Goal: Navigation & Orientation: Find specific page/section

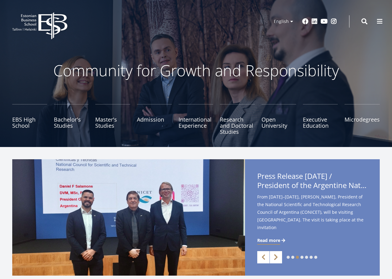
click at [272, 257] on link "Next" at bounding box center [276, 257] width 12 height 12
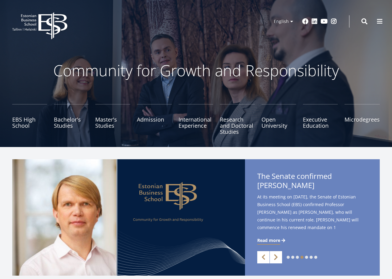
click at [272, 257] on link "Next" at bounding box center [276, 257] width 12 height 12
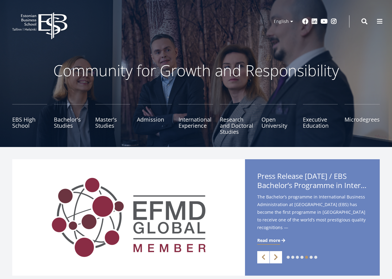
click at [272, 257] on link "Next" at bounding box center [276, 257] width 12 height 12
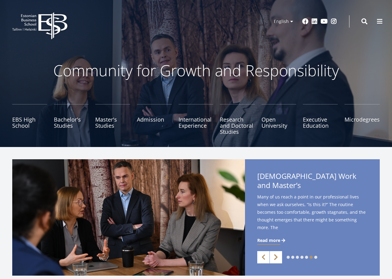
click at [272, 257] on link "Next" at bounding box center [276, 257] width 12 height 12
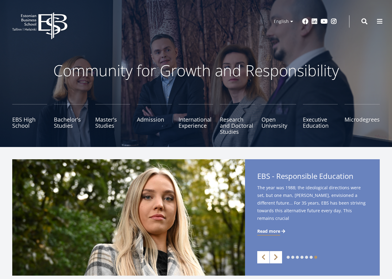
click at [272, 257] on link "Next" at bounding box center [276, 257] width 12 height 12
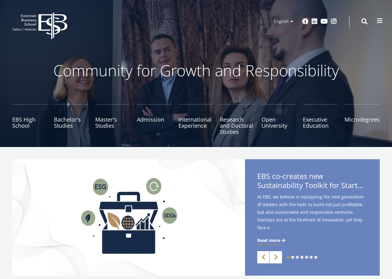
click at [380, 20] on span at bounding box center [380, 21] width 6 height 6
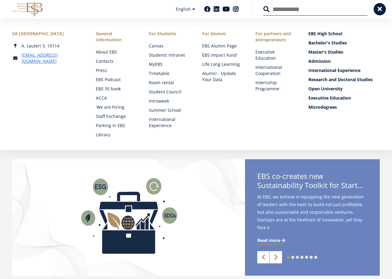
click at [120, 107] on link "We are hiring" at bounding box center [117, 107] width 41 height 6
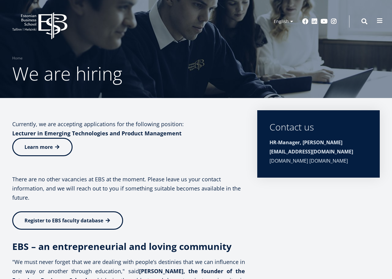
click at [379, 21] on span at bounding box center [380, 21] width 6 height 6
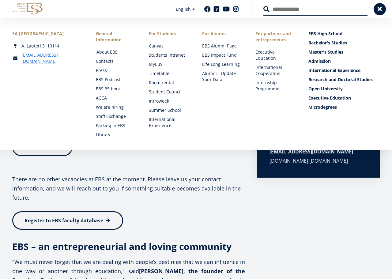
click at [109, 50] on link "About EBS" at bounding box center [117, 52] width 41 height 6
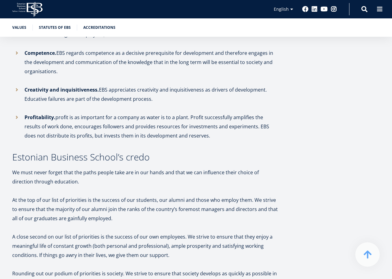
scroll to position [245, 0]
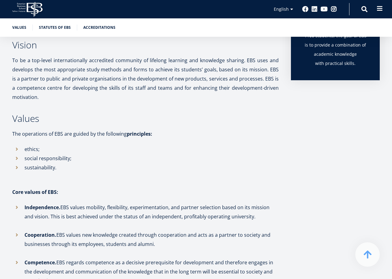
click at [382, 13] on button at bounding box center [380, 8] width 12 height 12
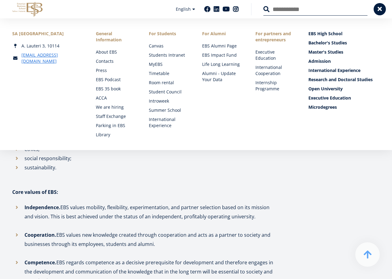
click at [148, 159] on li "social responsibility;" at bounding box center [145, 158] width 267 height 9
click at [194, 181] on p at bounding box center [145, 182] width 267 height 9
click at [380, 12] on span at bounding box center [380, 9] width 6 height 6
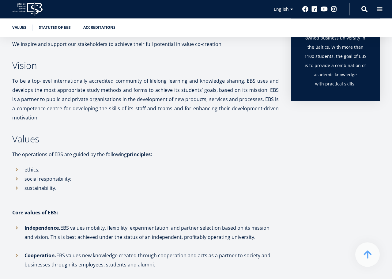
scroll to position [210, 0]
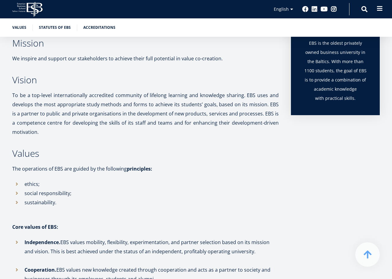
click at [383, 14] on button at bounding box center [380, 8] width 12 height 12
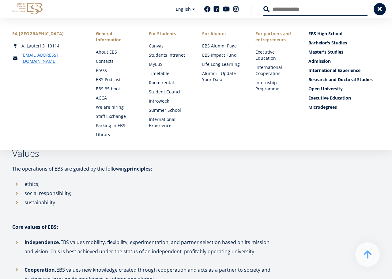
click at [310, 10] on input "Search" at bounding box center [316, 9] width 104 height 13
type input "*****"
